Goal: Find specific page/section: Find specific page/section

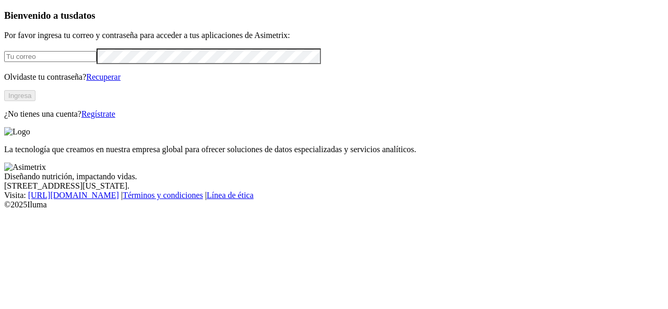
type input "[PERSON_NAME][EMAIL_ADDRESS][PERSON_NAME][DOMAIN_NAME]"
click at [35, 101] on button "Ingresa" at bounding box center [19, 95] width 31 height 11
